Goal: Navigation & Orientation: Find specific page/section

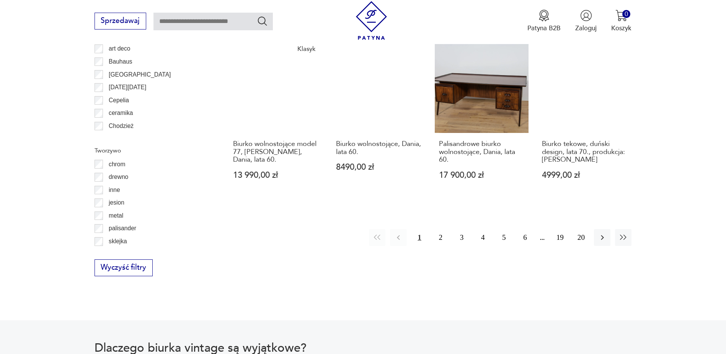
scroll to position [905, 0]
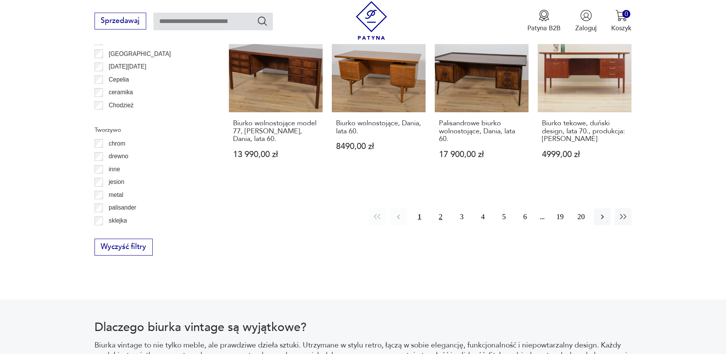
click at [441, 208] on button "2" at bounding box center [441, 216] width 16 height 16
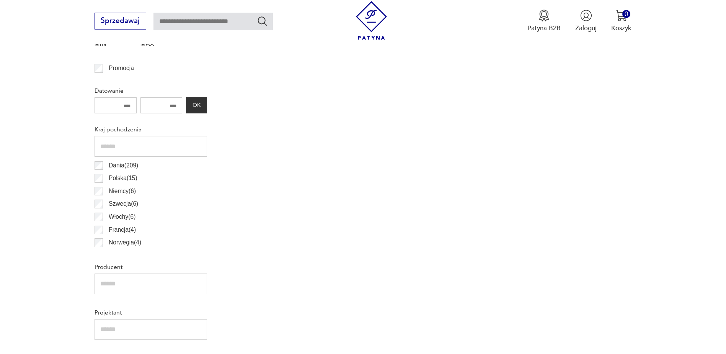
scroll to position [255, 0]
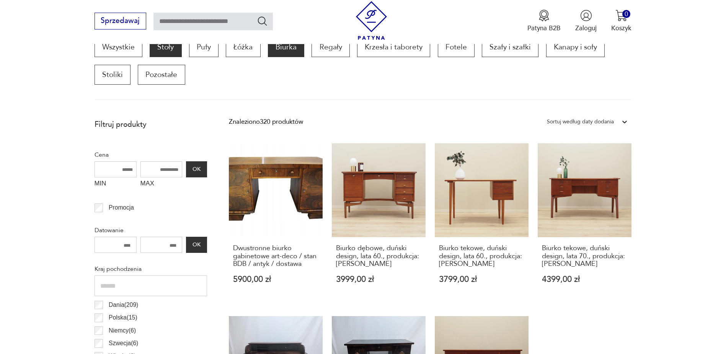
click at [174, 50] on p "Stoły" at bounding box center [166, 47] width 32 height 20
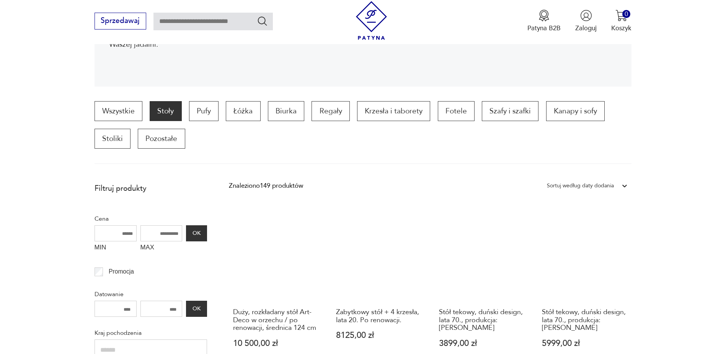
scroll to position [183, 0]
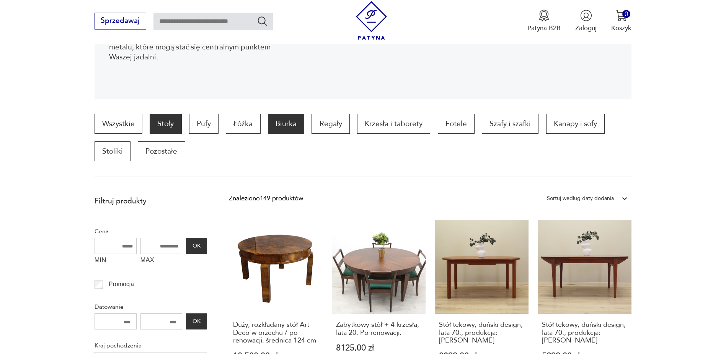
click at [284, 124] on p "Biurka" at bounding box center [286, 124] width 36 height 20
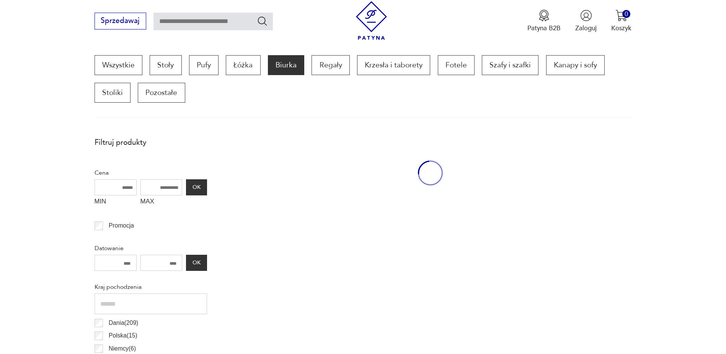
scroll to position [255, 0]
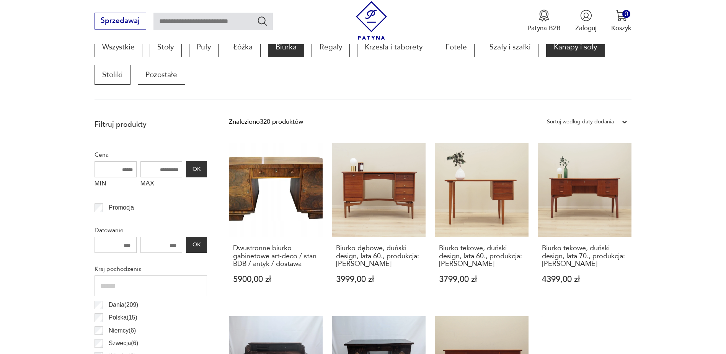
click at [571, 46] on p "Kanapy i sofy" at bounding box center [575, 47] width 59 height 20
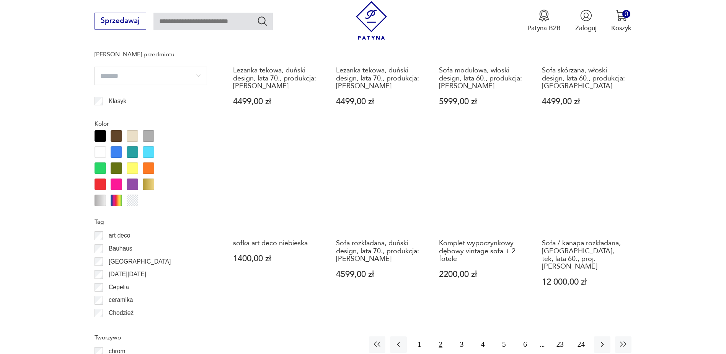
scroll to position [867, 0]
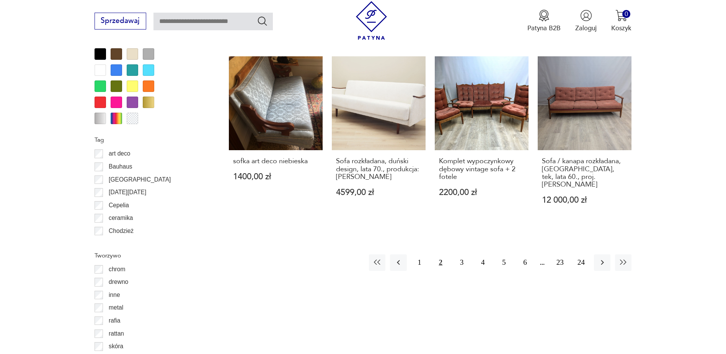
click at [444, 256] on button "2" at bounding box center [441, 262] width 16 height 16
click at [442, 255] on button "2" at bounding box center [441, 262] width 16 height 16
click at [463, 255] on button "3" at bounding box center [462, 262] width 16 height 16
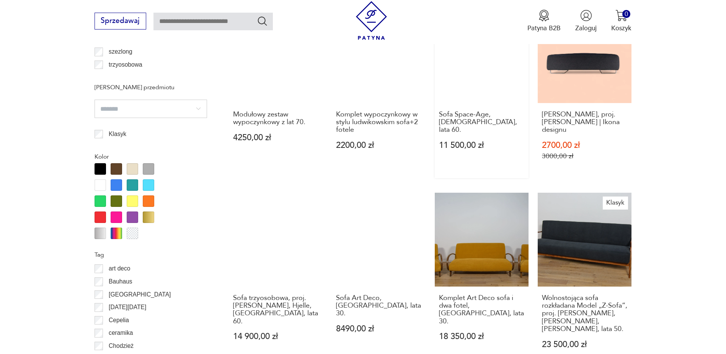
scroll to position [944, 0]
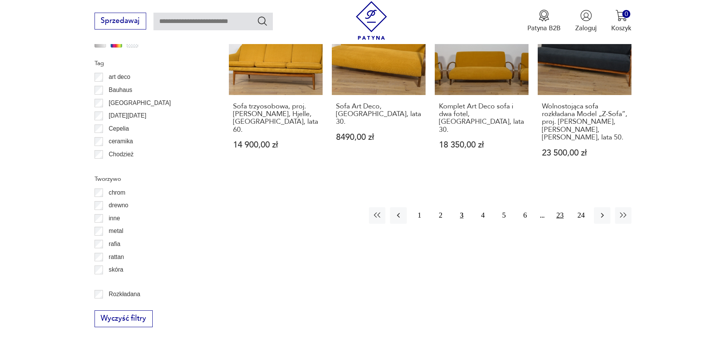
click at [565, 207] on button "23" at bounding box center [560, 215] width 16 height 16
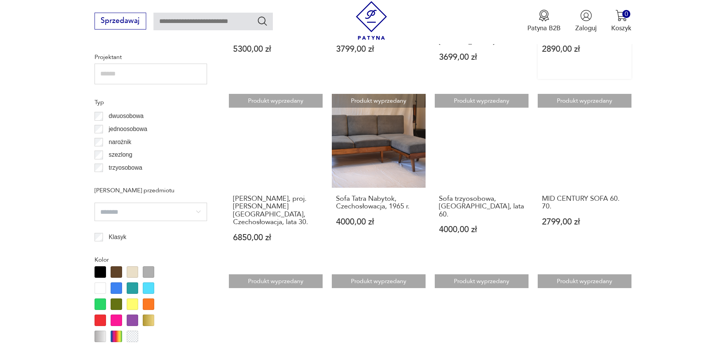
scroll to position [485, 0]
